Goal: Check status: Check status

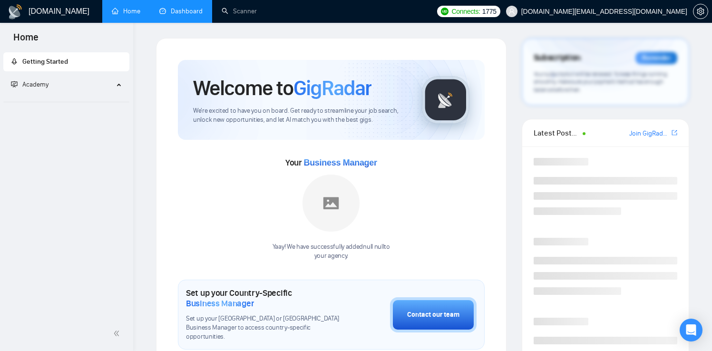
click at [186, 15] on link "Dashboard" at bounding box center [180, 11] width 43 height 8
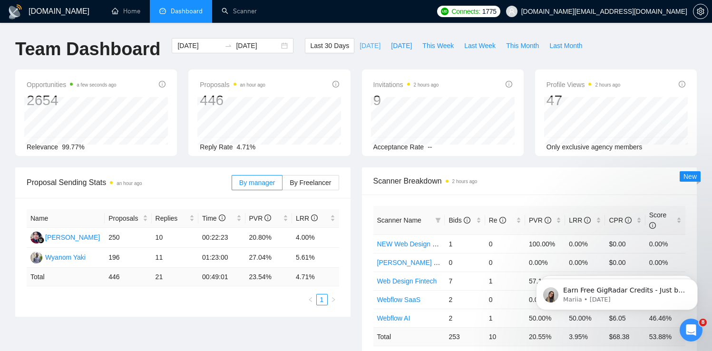
click at [372, 45] on button "[DATE]" at bounding box center [370, 45] width 31 height 15
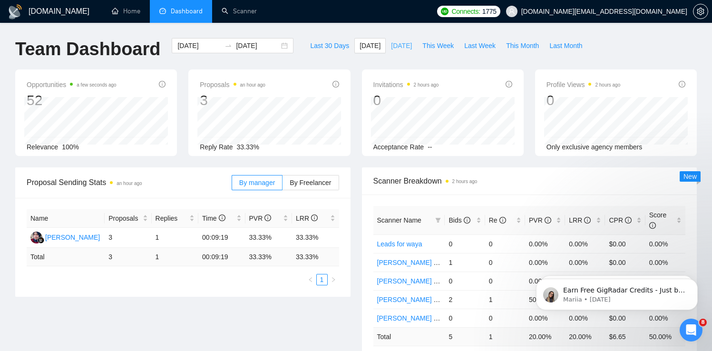
click at [391, 46] on span "[DATE]" at bounding box center [401, 45] width 21 height 10
type input "[DATE]"
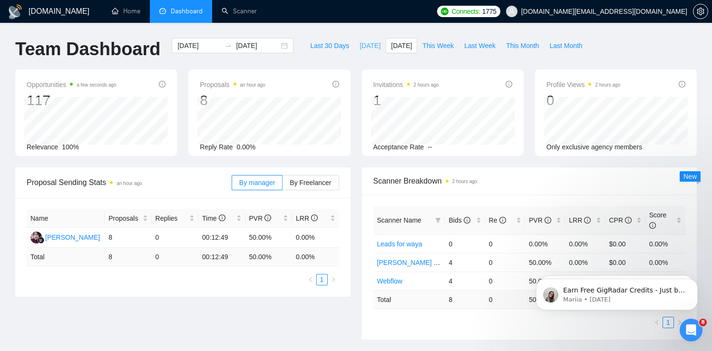
click at [362, 45] on span "[DATE]" at bounding box center [370, 45] width 21 height 10
type input "[DATE]"
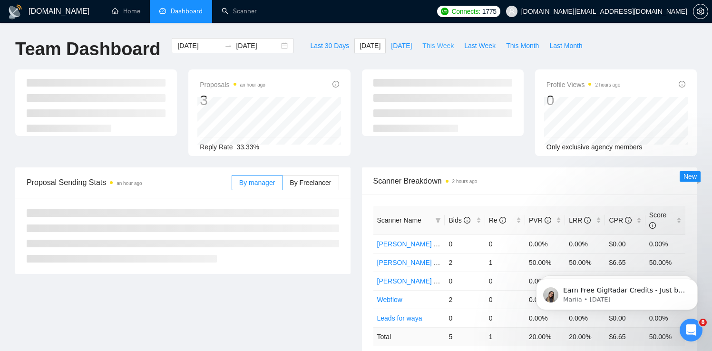
click at [429, 45] on span "This Week" at bounding box center [438, 45] width 31 height 10
type input "[DATE]"
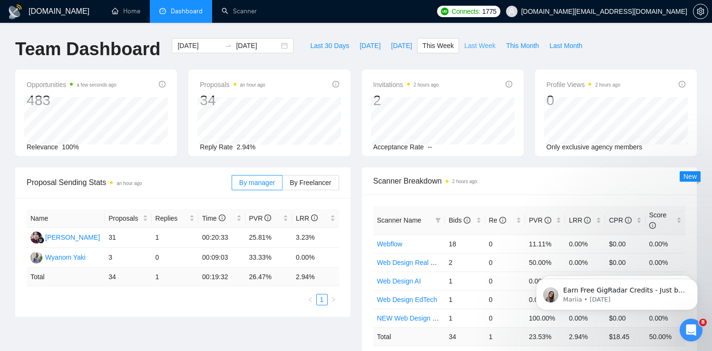
click at [469, 46] on span "Last Week" at bounding box center [480, 45] width 31 height 10
type input "[DATE]"
click at [442, 41] on span "This Week" at bounding box center [438, 45] width 31 height 10
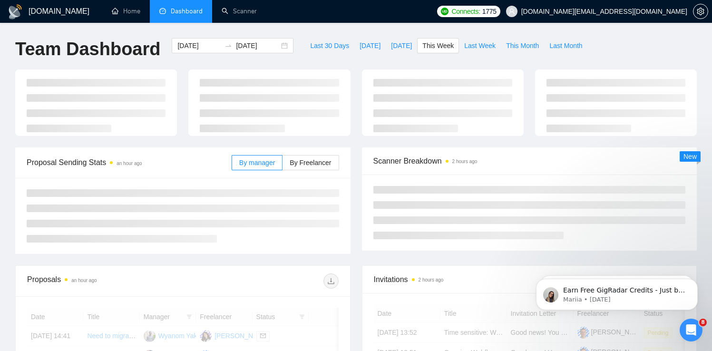
type input "[DATE]"
